Goal: Task Accomplishment & Management: Use online tool/utility

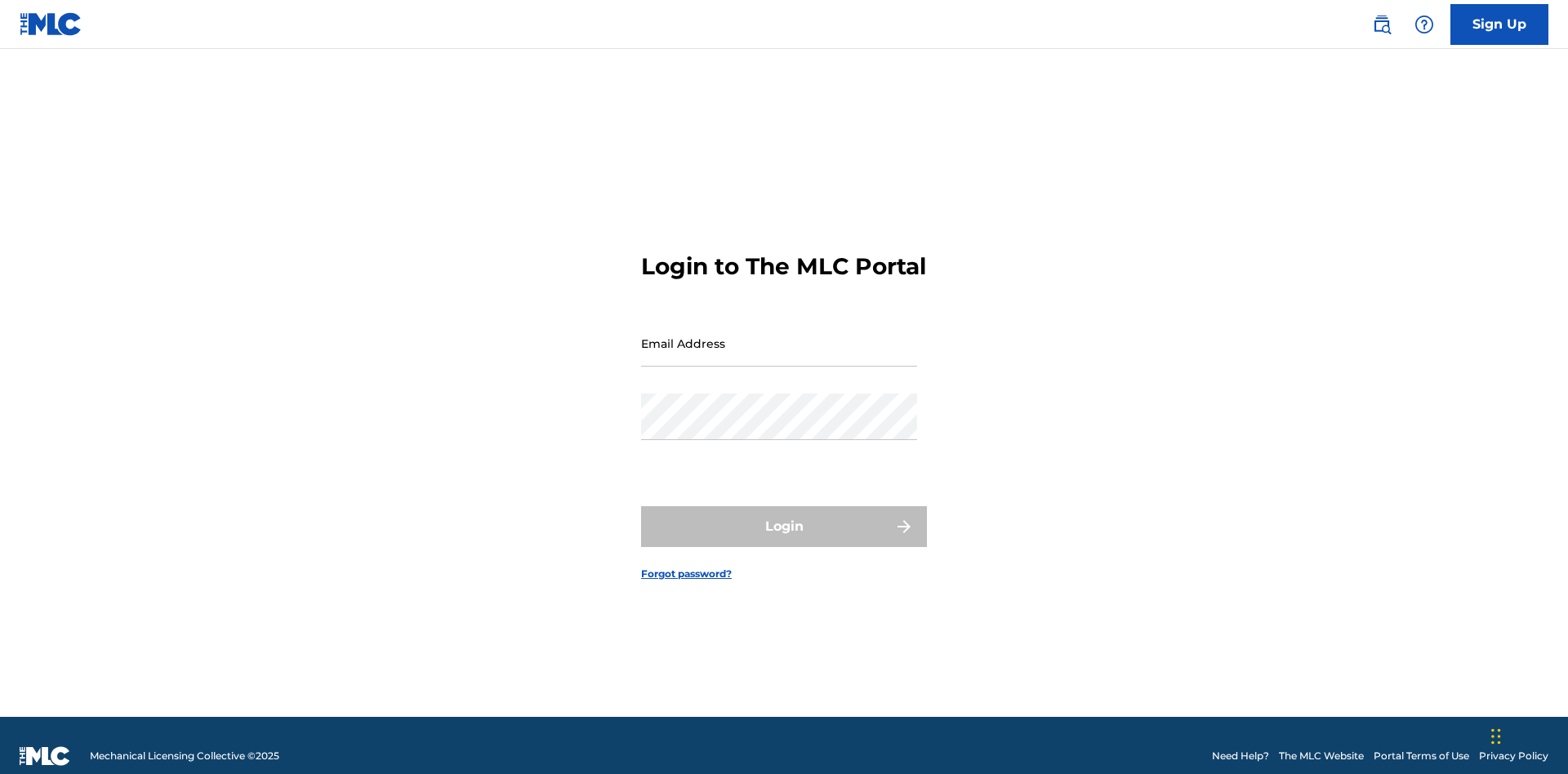
scroll to position [22, 0]
click at [779, 336] on input "Email Address" at bounding box center [779, 343] width 276 height 47
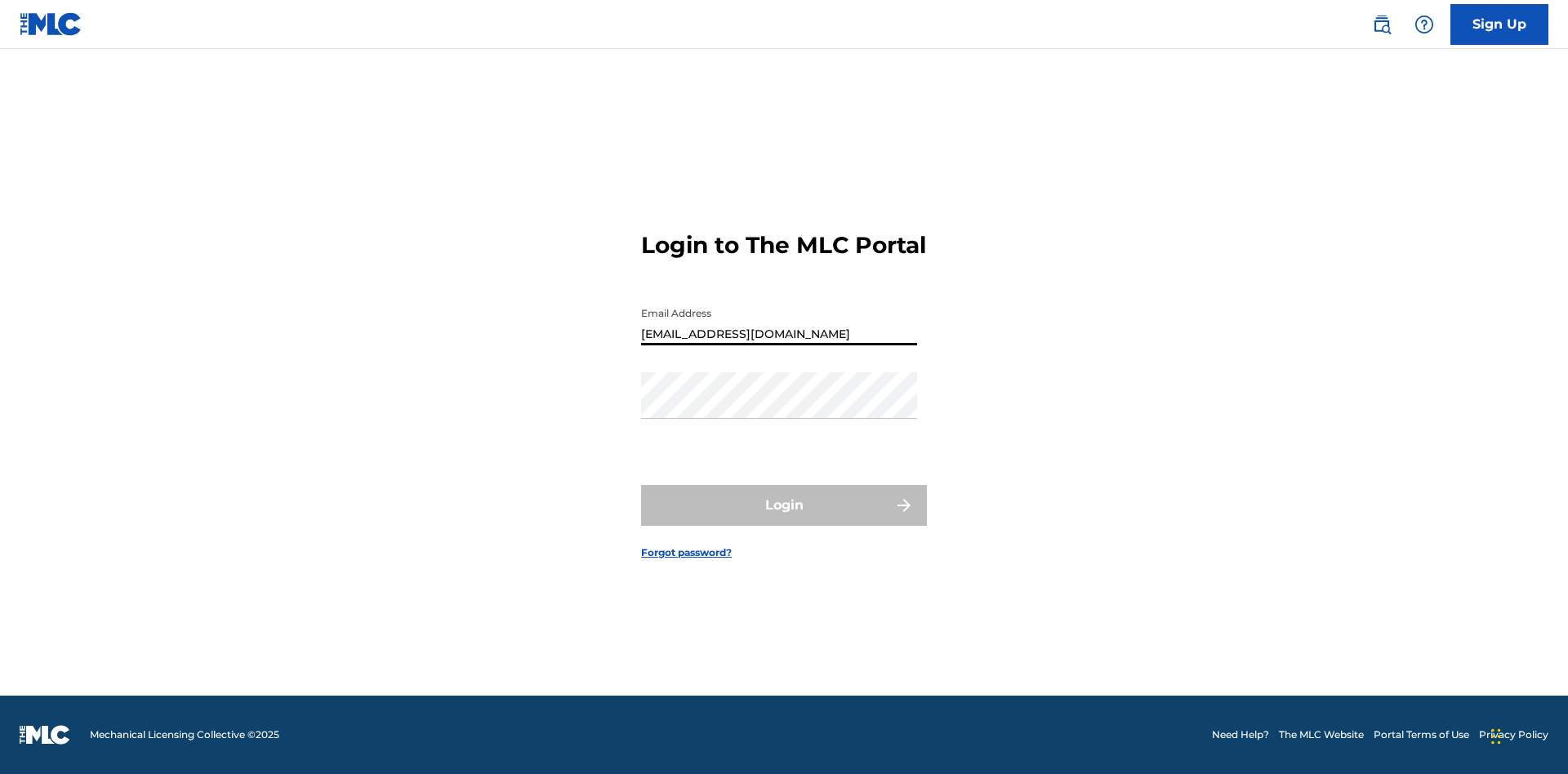
type input "[EMAIL_ADDRESS][DOMAIN_NAME]"
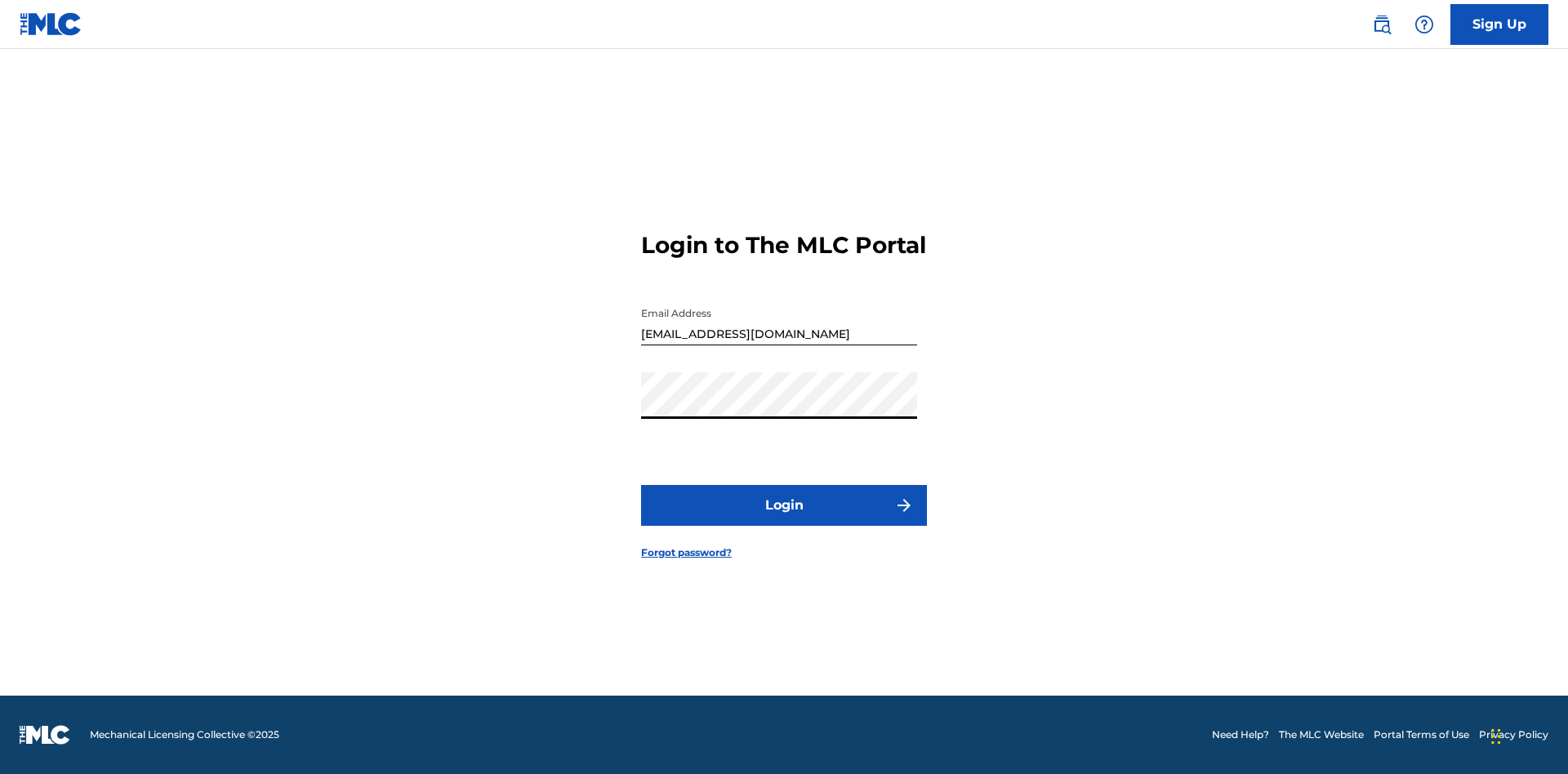
click at [784, 520] on button "Login" at bounding box center [784, 505] width 286 height 41
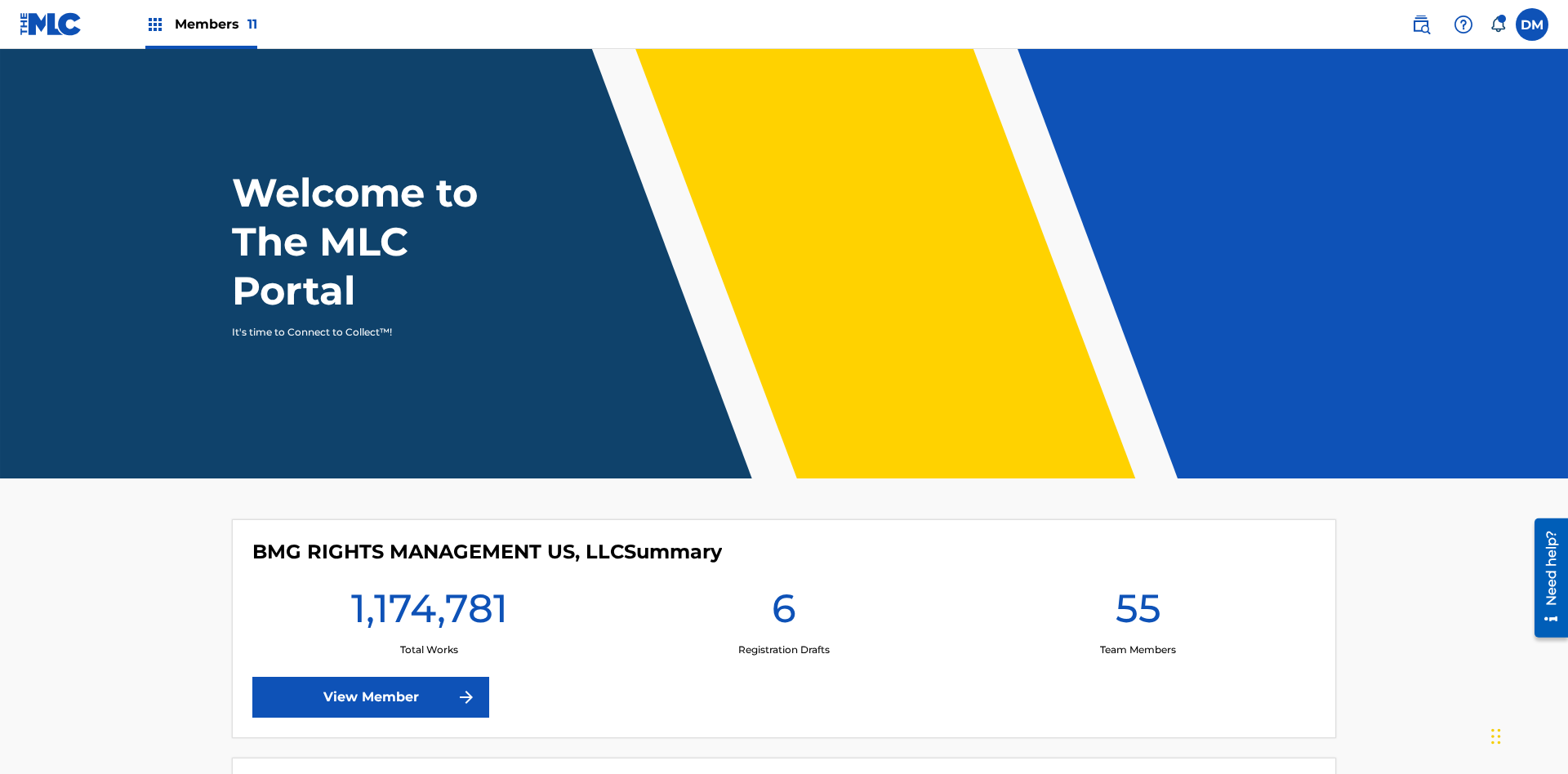
scroll to position [70, 0]
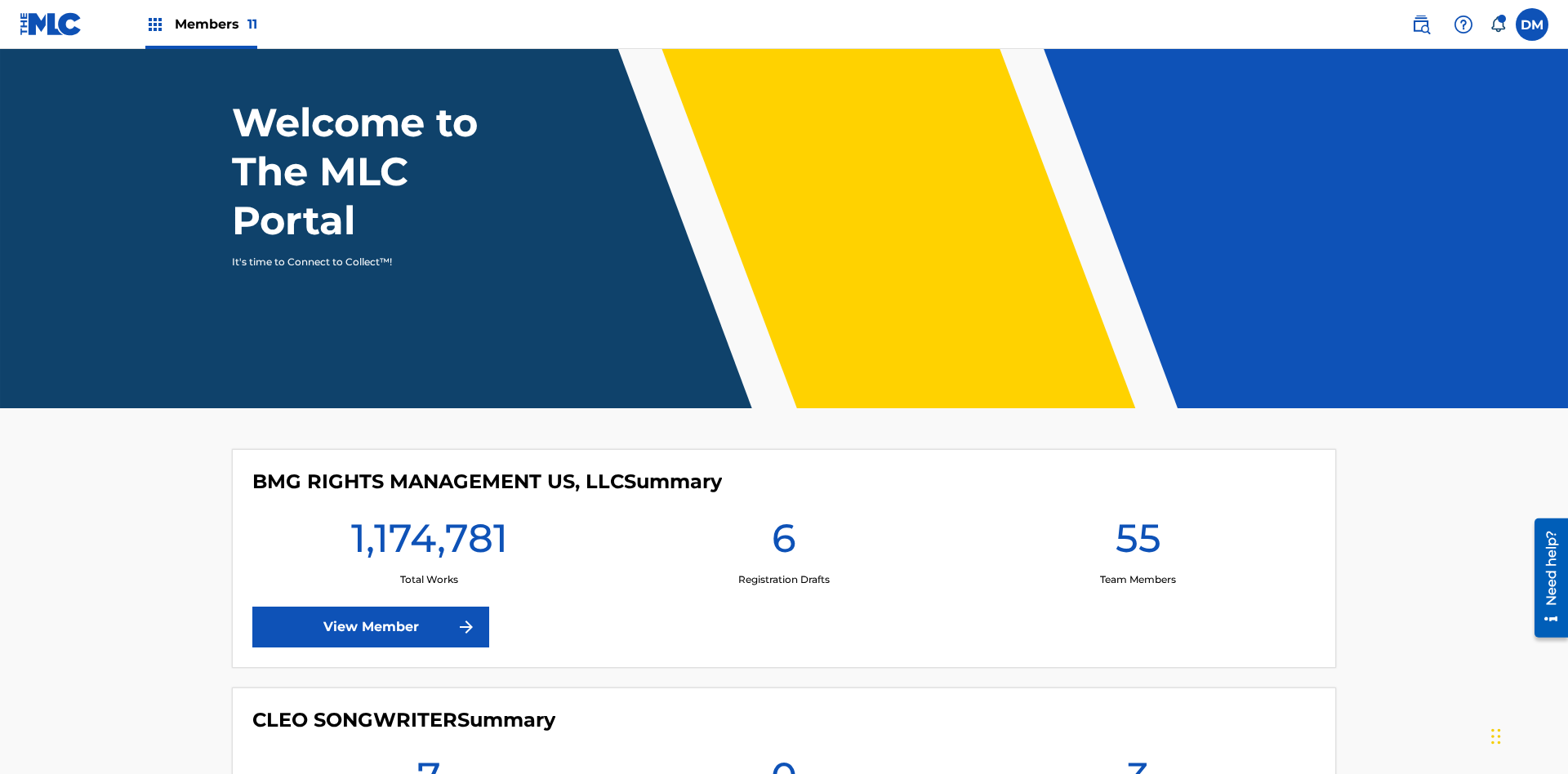
click at [201, 23] on span "Members 11" at bounding box center [215, 24] width 82 height 19
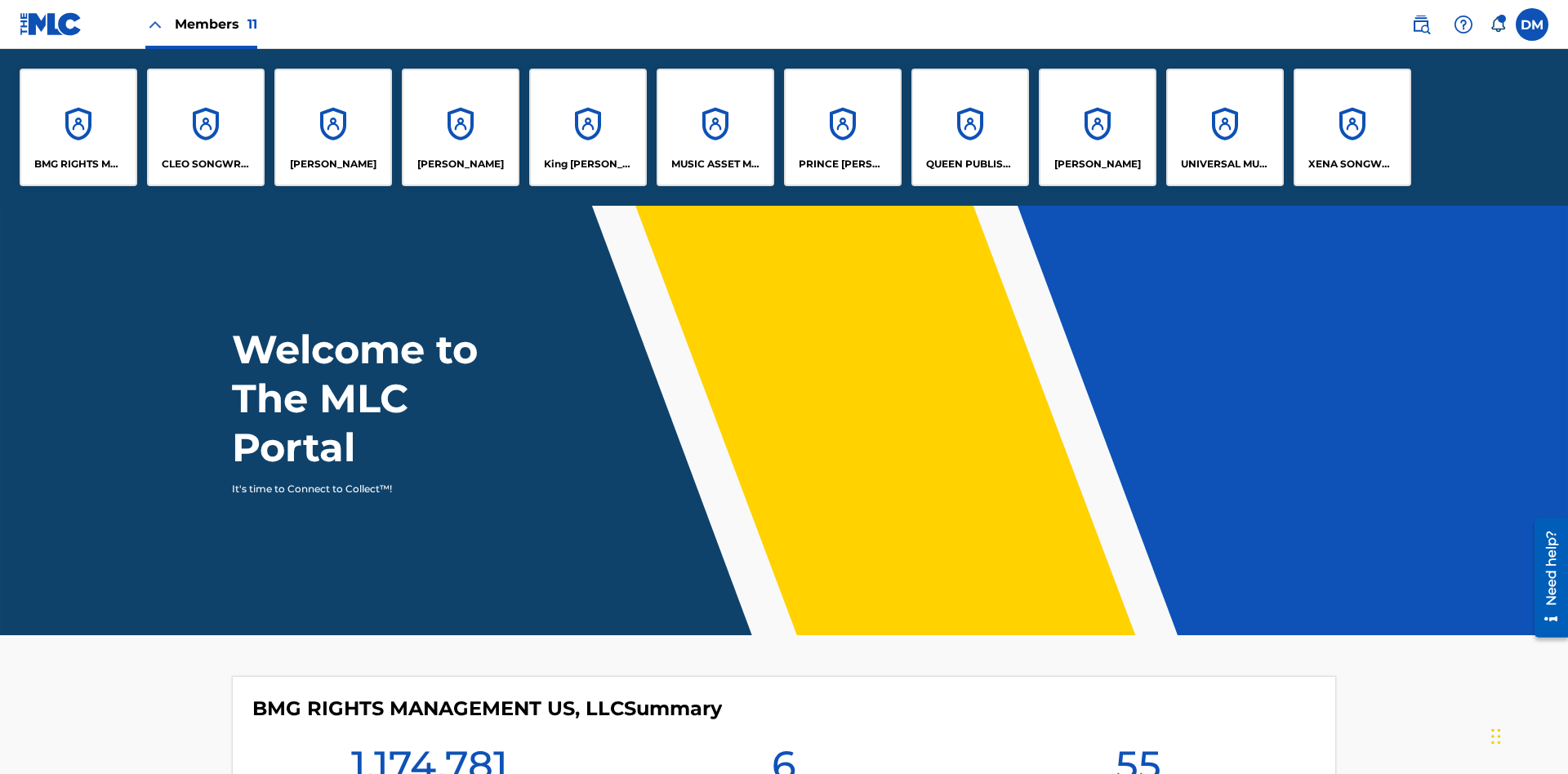
click at [1224, 164] on p "UNIVERSAL MUSIC PUB GROUP" at bounding box center [1225, 165] width 89 height 15
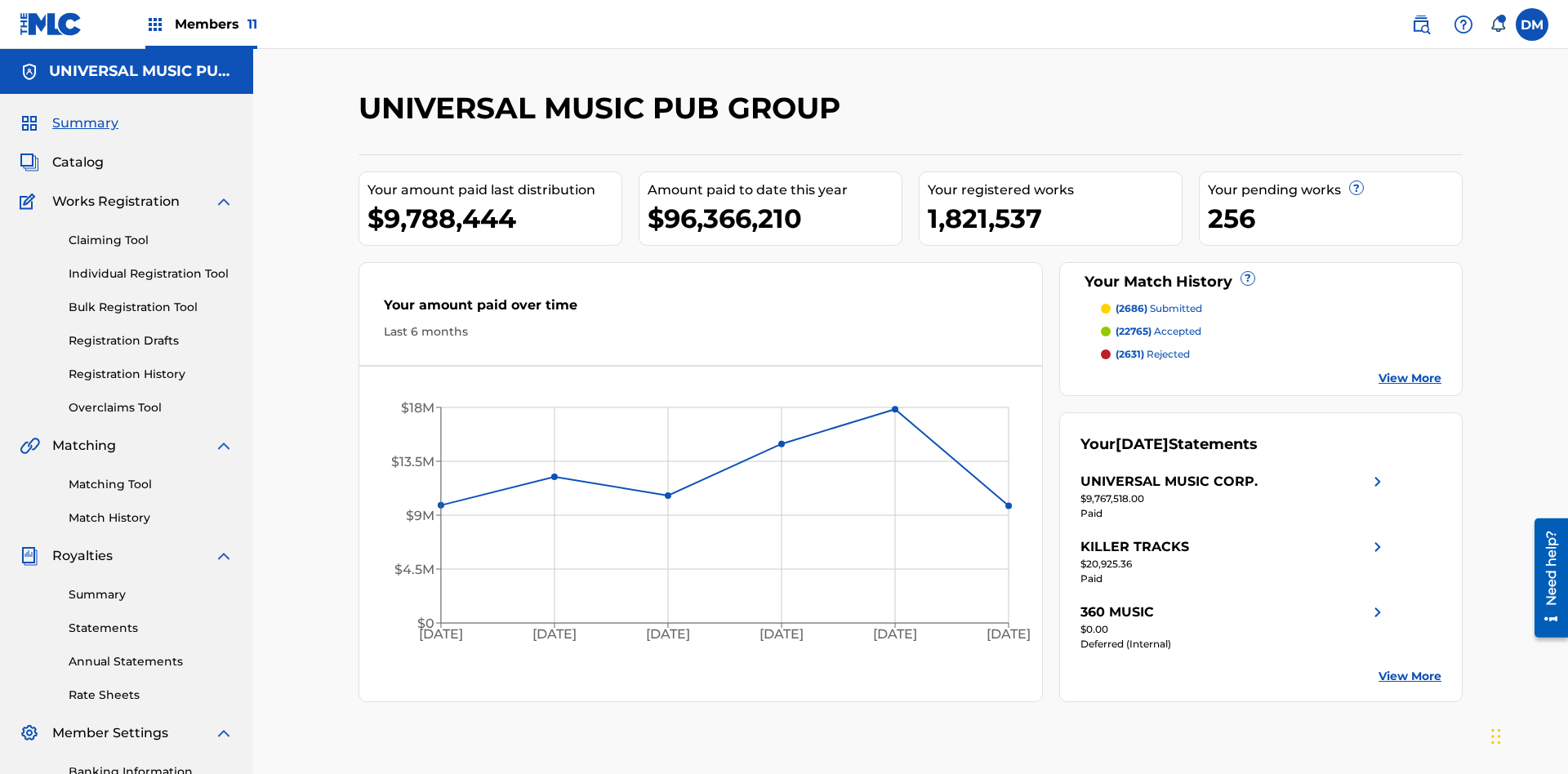
click at [151, 265] on link "Individual Registration Tool" at bounding box center [151, 274] width 165 height 17
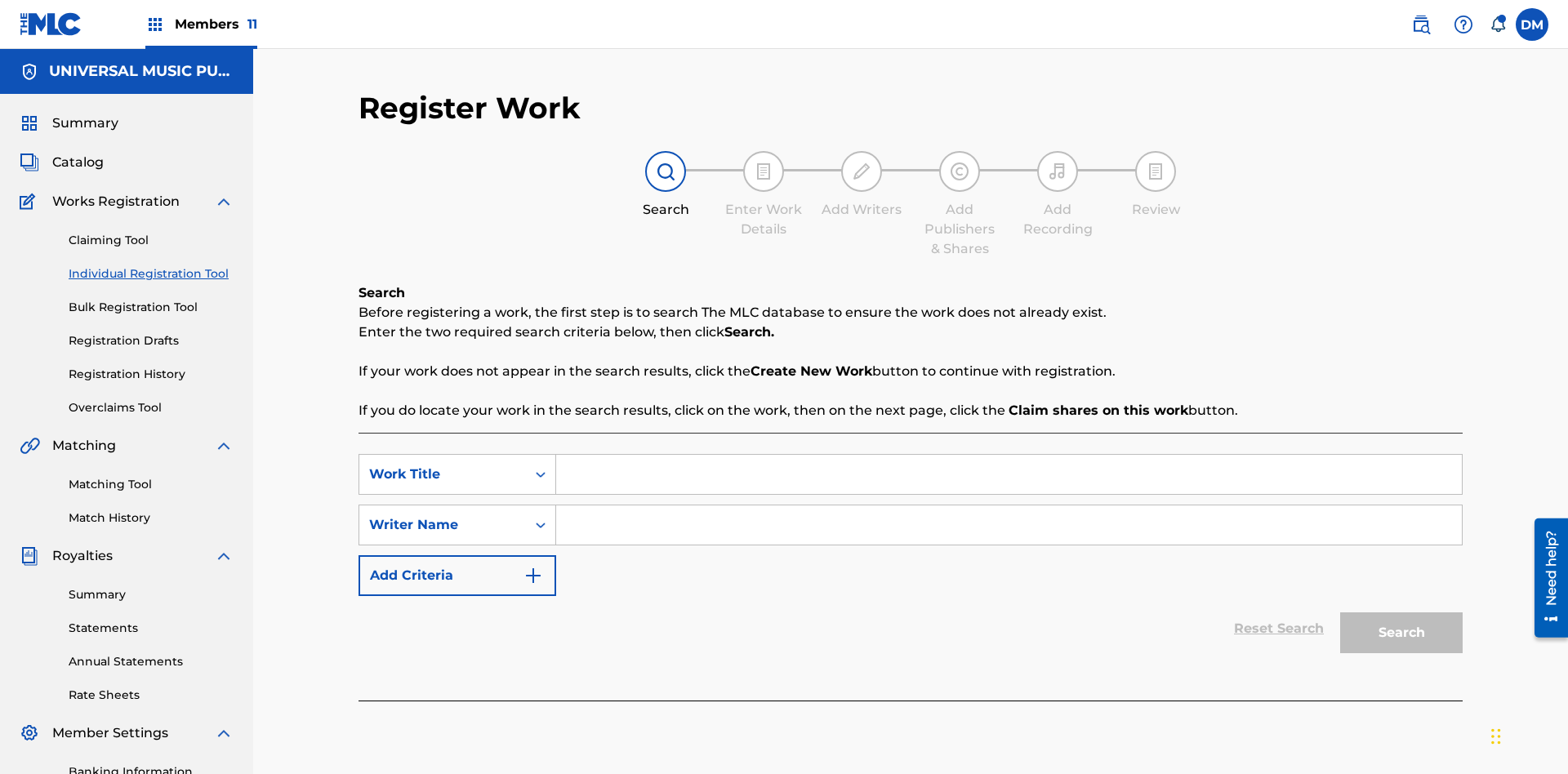
click at [1008, 455] on input "Search Form" at bounding box center [1008, 474] width 905 height 39
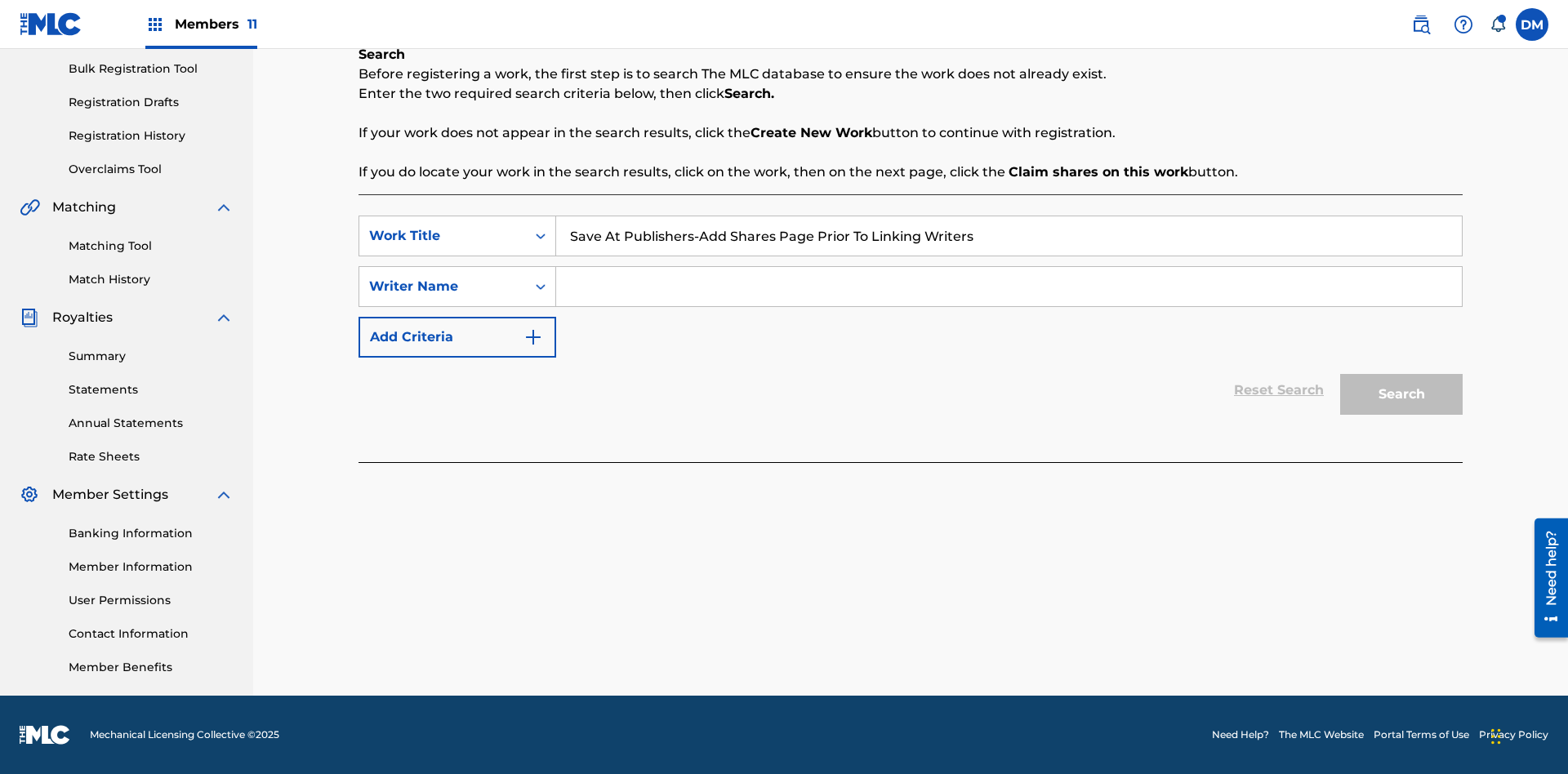
type input "Save At Publishers-Add Shares Page Prior To Linking Writers"
click at [1008, 287] on input "Search Form" at bounding box center [1008, 286] width 905 height 39
type input "QWERTYUIOP"
click at [1401, 394] on button "Search" at bounding box center [1401, 394] width 122 height 41
